Goal: Find specific page/section

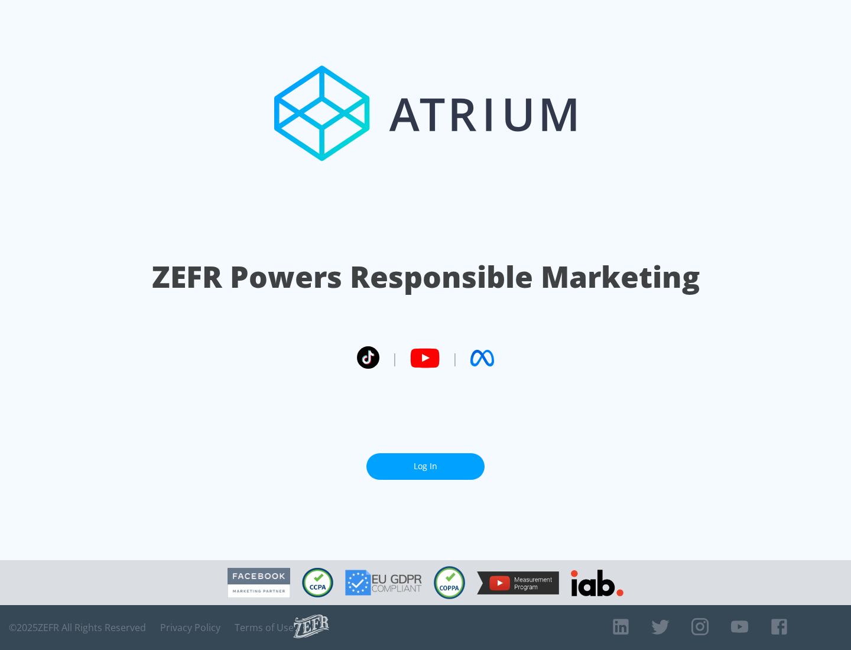
click at [425, 466] on link "Log In" at bounding box center [425, 466] width 118 height 27
